Goal: Transaction & Acquisition: Purchase product/service

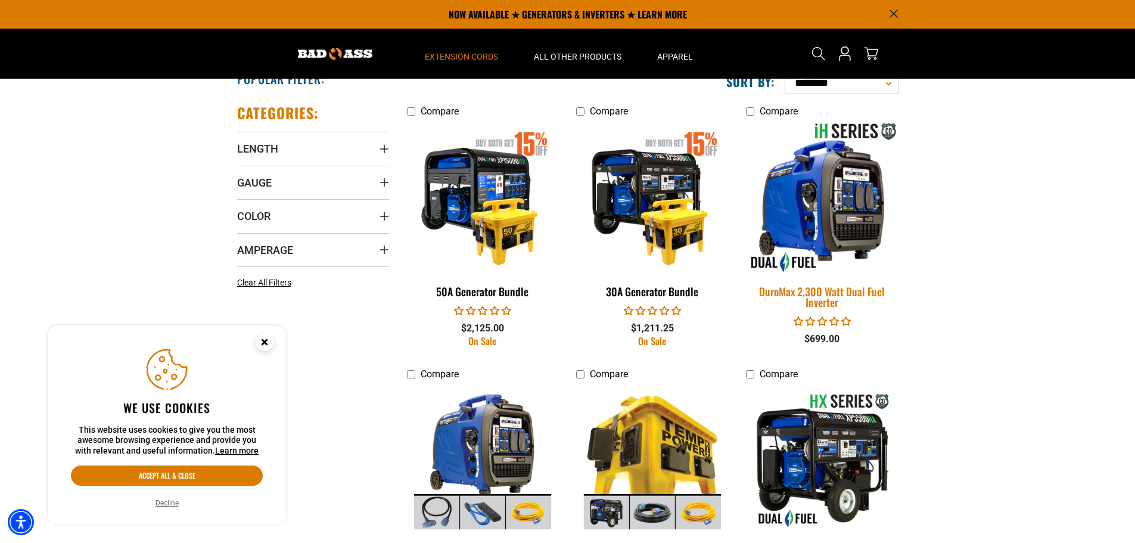
scroll to position [596, 0]
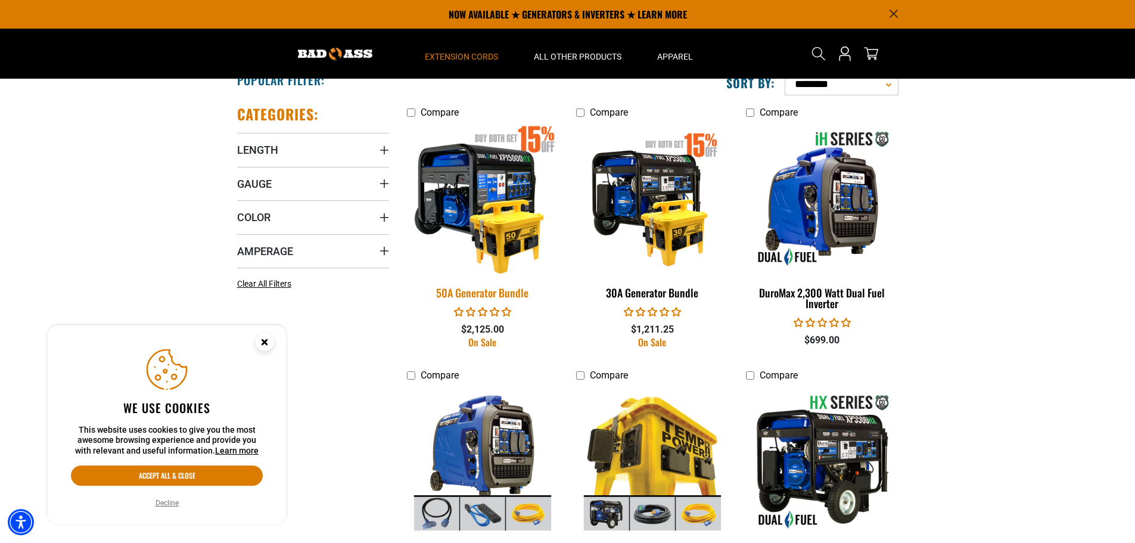
click at [486, 196] on img at bounding box center [482, 198] width 167 height 152
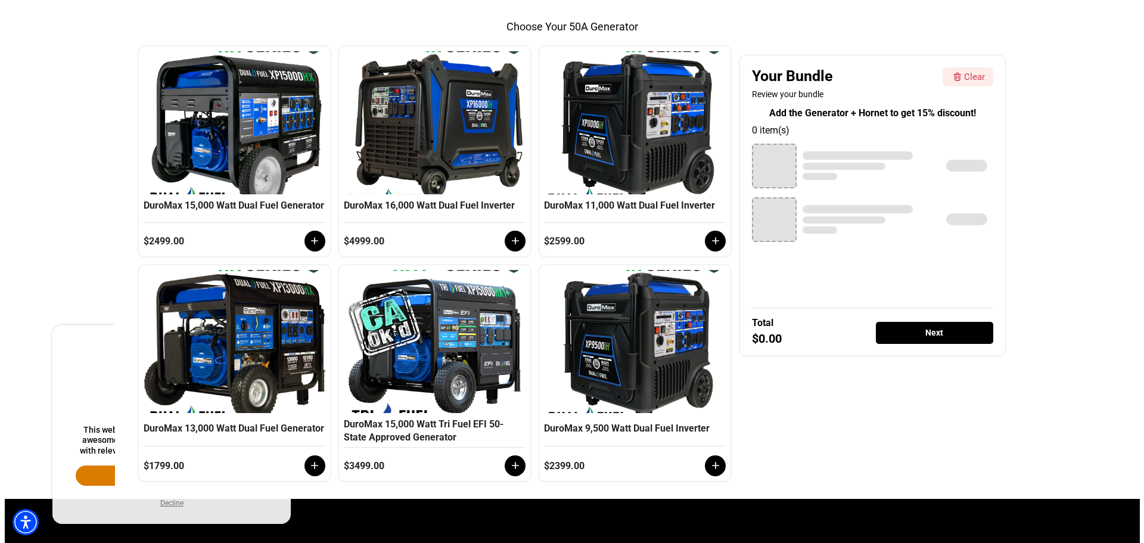
scroll to position [298, 0]
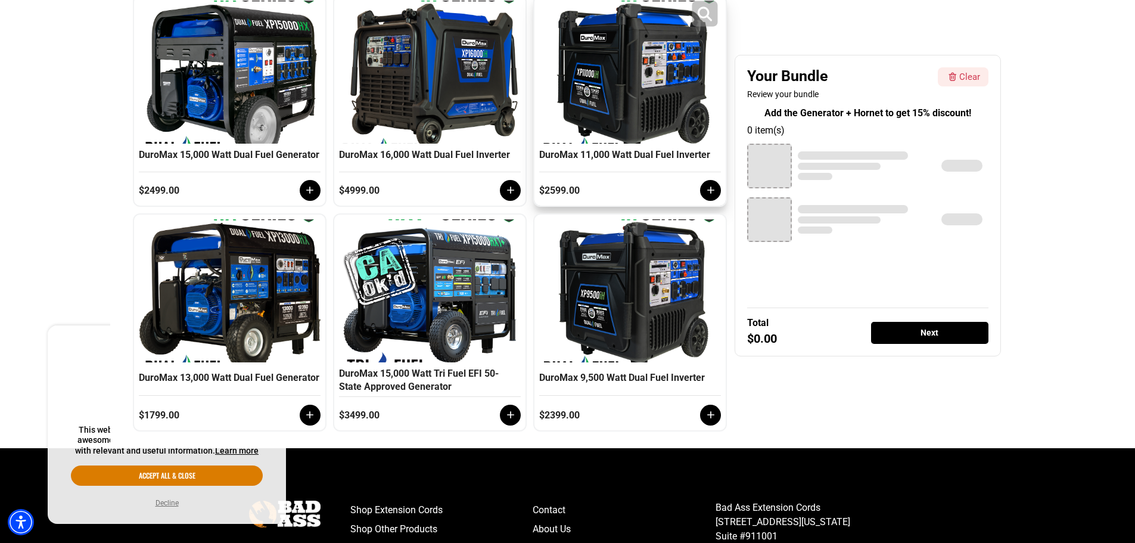
click at [657, 74] on div at bounding box center [630, 72] width 176 height 143
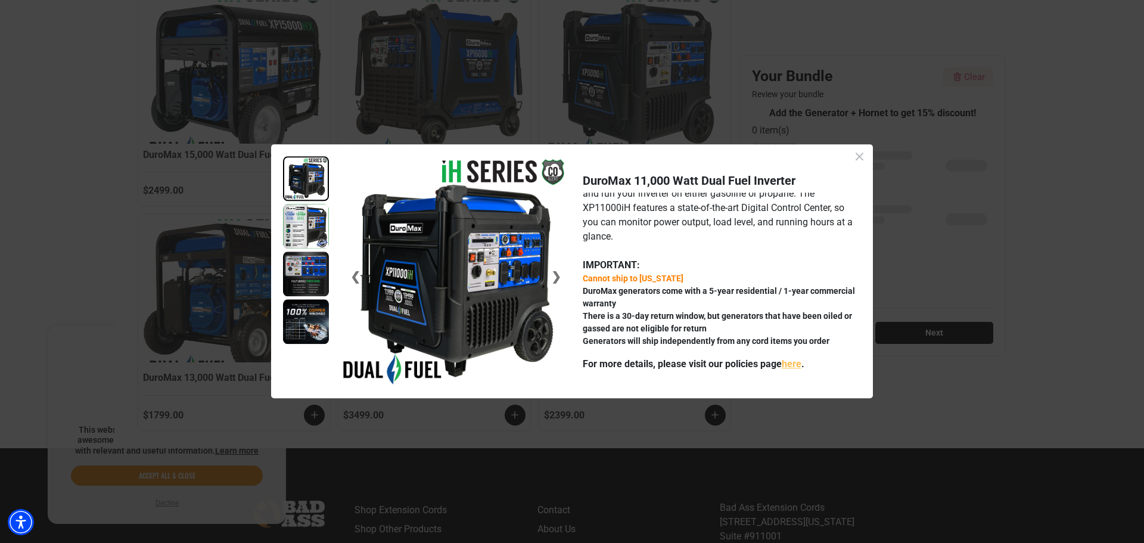
scroll to position [104, 0]
click at [306, 227] on img at bounding box center [306, 226] width 46 height 45
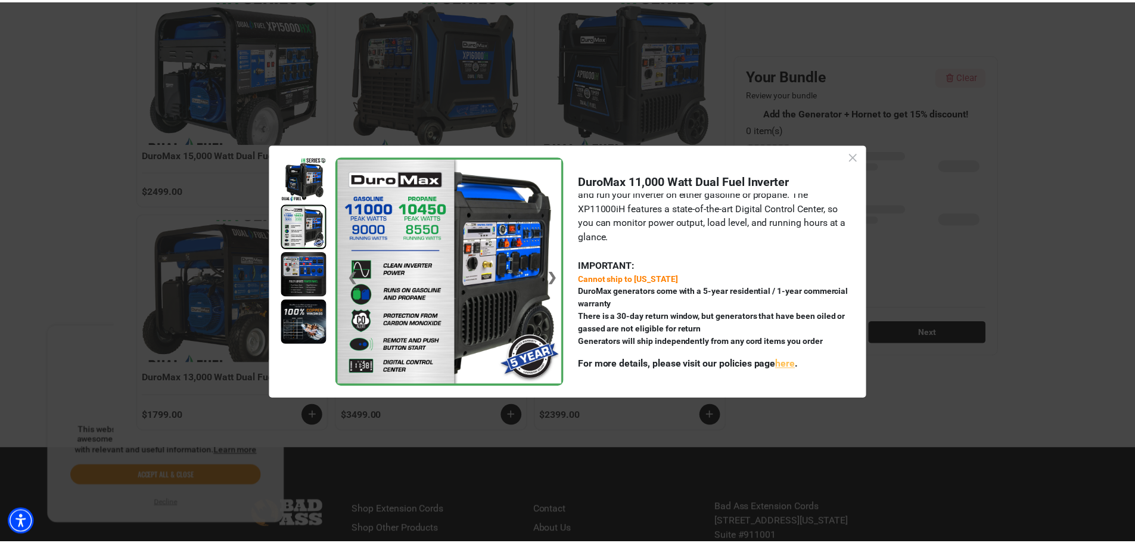
scroll to position [48, 0]
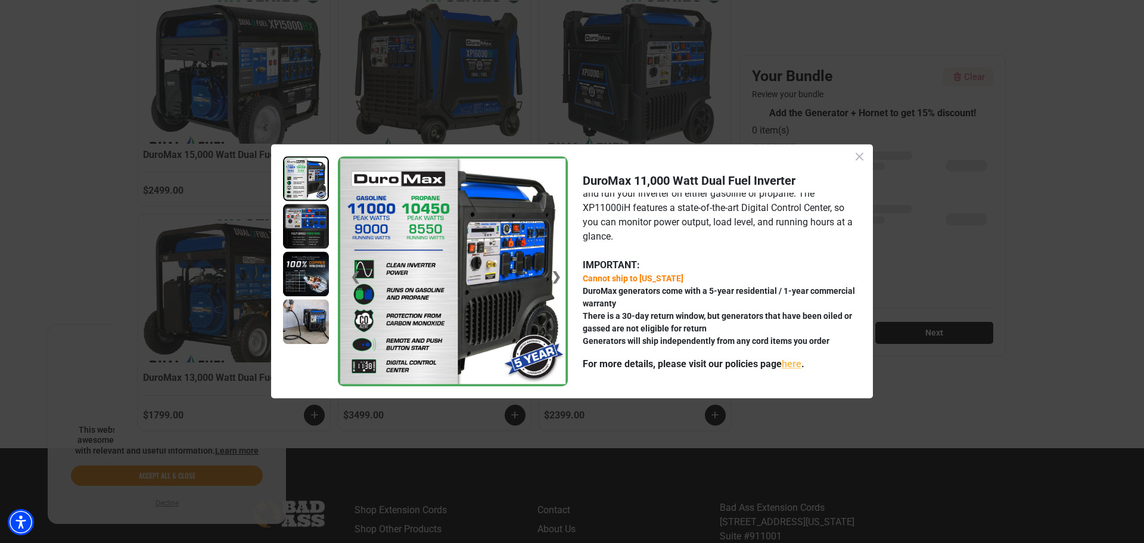
click at [858, 158] on icon "Close dialog" at bounding box center [859, 156] width 8 height 8
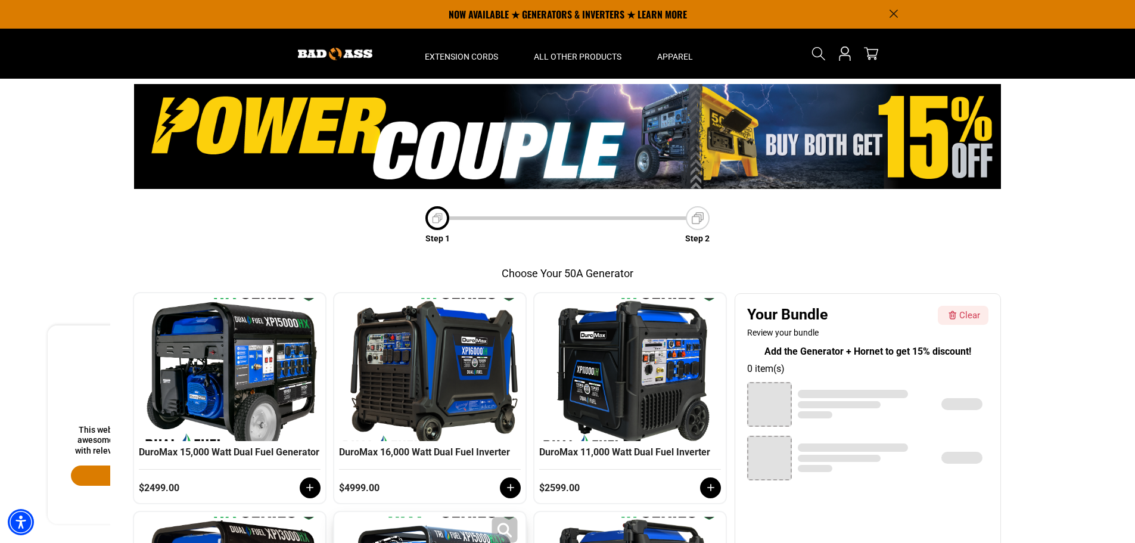
scroll to position [0, 0]
